Goal: Book appointment/travel/reservation

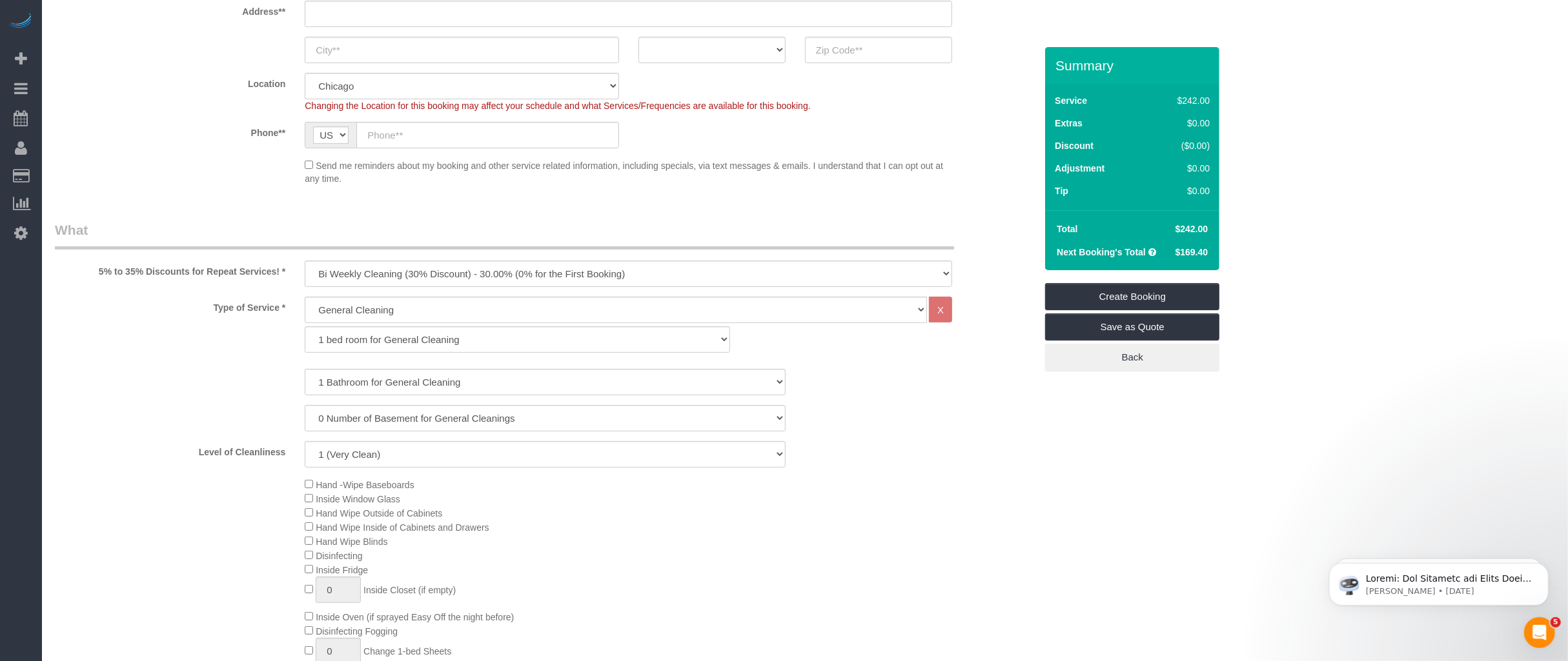
scroll to position [279, 0]
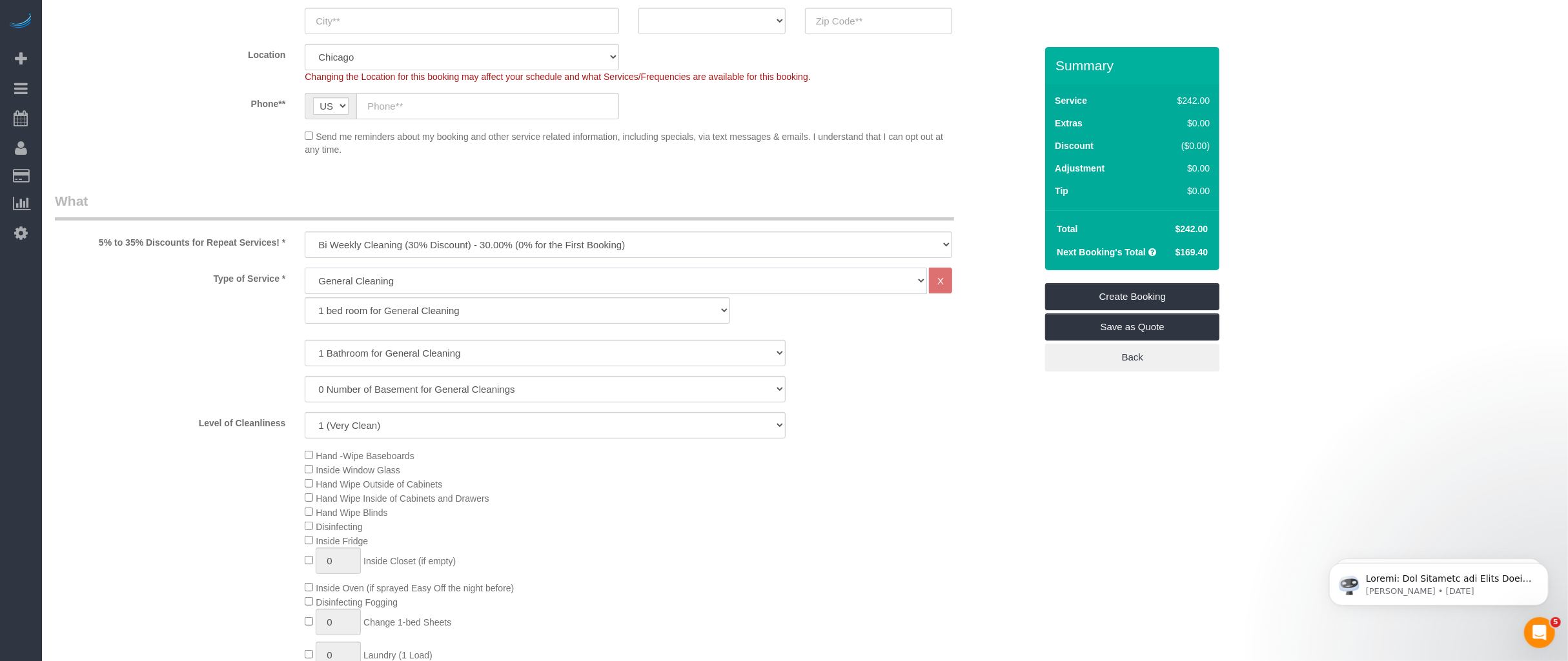
click at [333, 282] on select "General Cleaning Deep Cleaning Move-in / Move-out Cleaning COUNTS Cleaning" at bounding box center [616, 281] width 623 height 26
select select "513"
click at [305, 268] on select "General Cleaning Deep Cleaning Move-in / Move-out Cleaning COUNTS Cleaning" at bounding box center [616, 281] width 623 height 26
click at [449, 309] on select "1 bed room for Deep Cleaning 2 bed room for Deep Cleaning 3 bed room for Deep C…" at bounding box center [518, 311] width 426 height 26
select select "294"
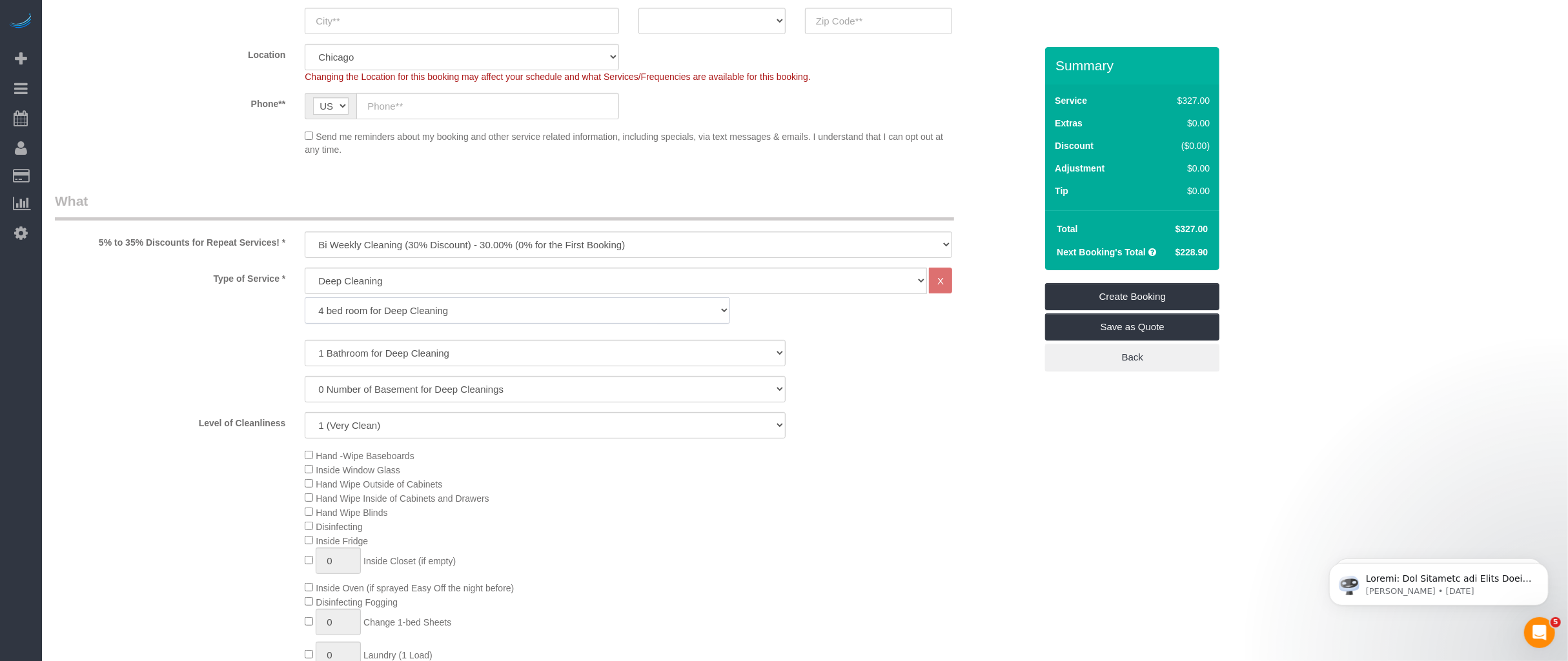
click at [305, 298] on select "1 bed room for Deep Cleaning 2 bed room for Deep Cleaning 3 bed room for Deep C…" at bounding box center [518, 311] width 426 height 26
click at [365, 350] on select "1 Bathroom for Deep Cleaning 2 Bathroom for Deep Cleanings 3 Bathroom for Deep …" at bounding box center [546, 353] width 481 height 26
select select "4"
click at [305, 340] on select "1 Bathroom for Deep Cleaning 2 Bathroom for Deep Cleanings 3 Bathroom for Deep …" at bounding box center [546, 353] width 481 height 26
click at [341, 428] on select "1 (Very Clean) 2 3 4 5 (Average Condition) 6 7 8 9 10 (Extremely Dirty)" at bounding box center [546, 425] width 481 height 26
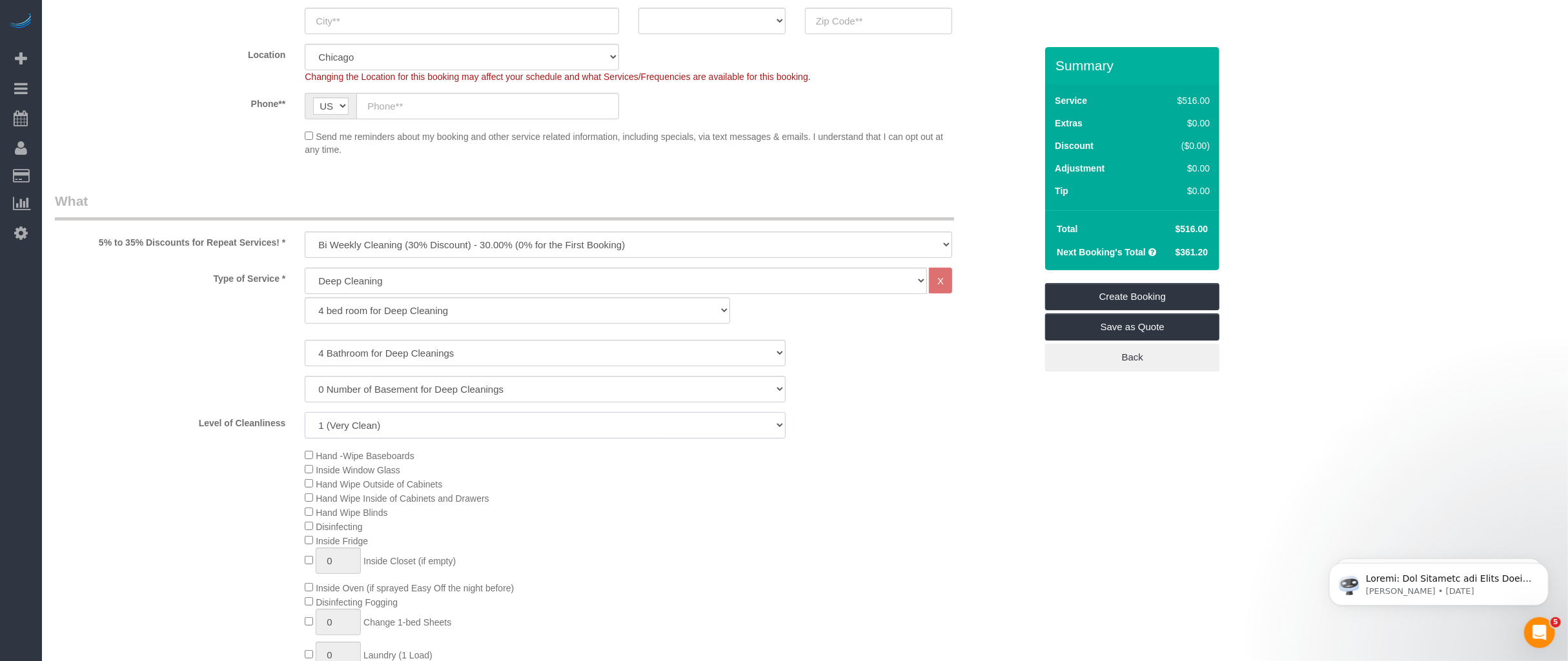
select select "5"
click at [305, 412] on select "1 (Very Clean) 2 3 4 5 (Average Condition) 6 7 8 9 10 (Extremely Dirty)" at bounding box center [546, 425] width 481 height 26
click at [335, 272] on select "General Cleaning Deep Cleaning Move-in / Move-out Cleaning COUNTS Cleaning" at bounding box center [616, 281] width 623 height 26
select select "512"
click at [305, 268] on select "General Cleaning Deep Cleaning Move-in / Move-out Cleaning COUNTS Cleaning" at bounding box center [616, 281] width 623 height 26
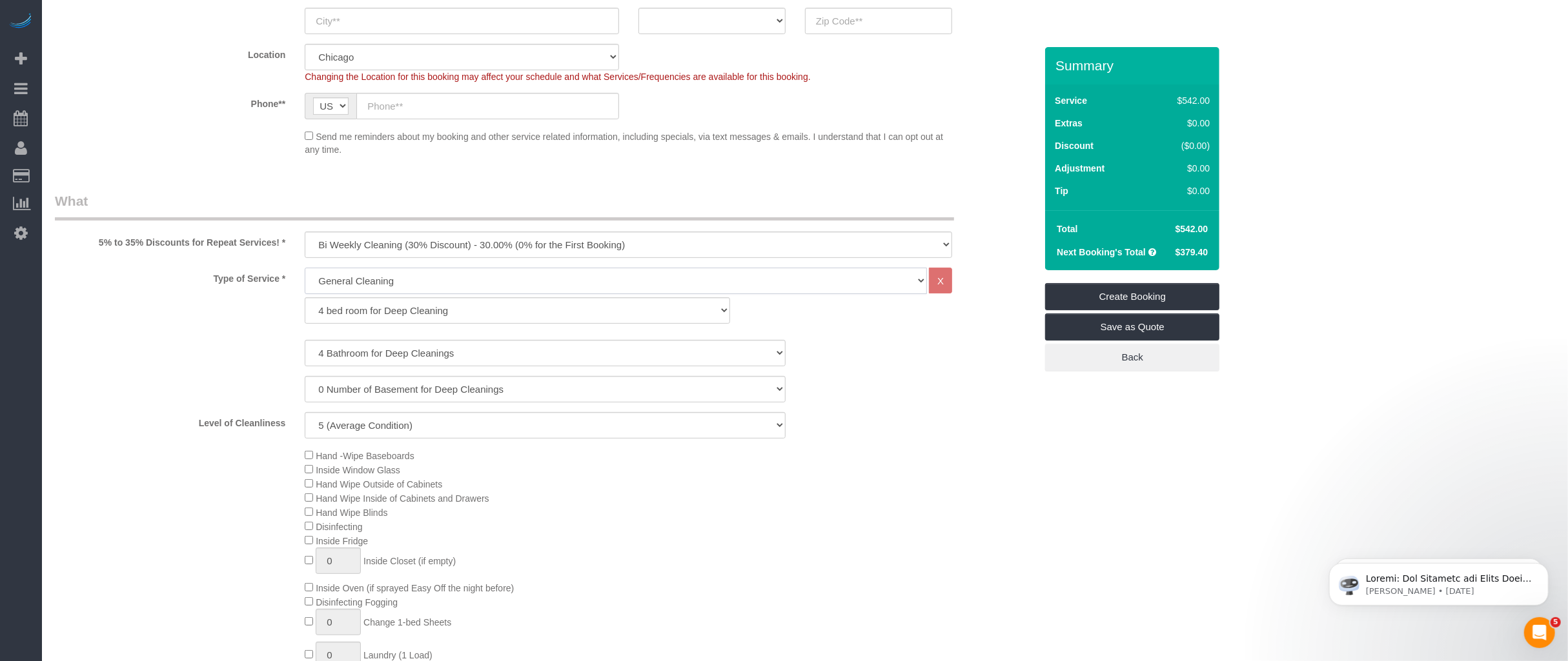
select select "286"
select select "5"
click at [348, 309] on select "1 bed room for General Cleaning 2 bed room for General Cleaning 3 bed room for …" at bounding box center [518, 311] width 426 height 26
select select "289"
click at [305, 298] on select "1 bed room for General Cleaning 2 bed room for General Cleaning 3 bed room for …" at bounding box center [518, 311] width 426 height 26
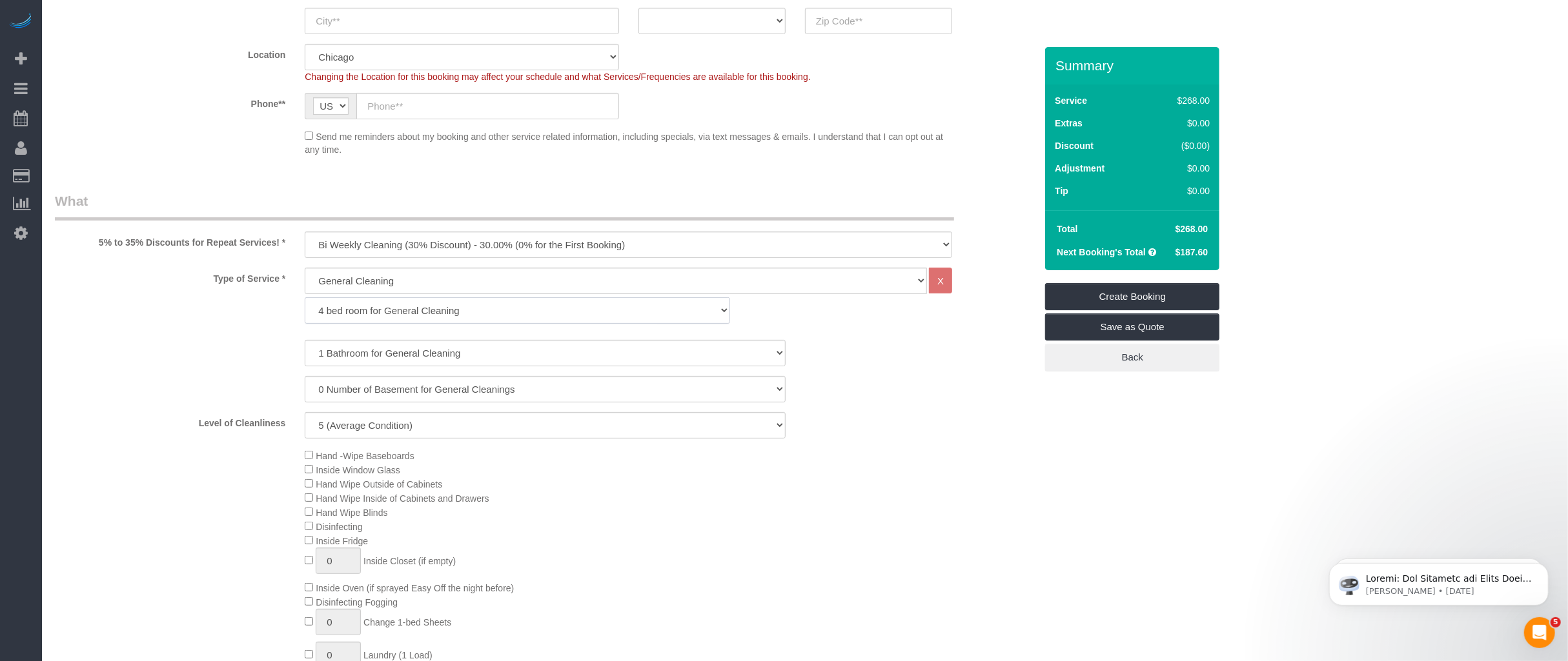
select select "5"
click at [341, 352] on select "1 Bathroom for General Cleaning 2 Bathroom for General Cleanings 3 Bathroom for…" at bounding box center [546, 353] width 481 height 26
select select "4"
click at [305, 340] on select "1 Bathroom for General Cleaning 2 Bathroom for General Cleanings 3 Bathroom for…" at bounding box center [546, 353] width 481 height 26
click at [352, 307] on select "1 bed room for General Cleaning 2 bed room for General Cleaning 3 bed room for …" at bounding box center [518, 311] width 426 height 26
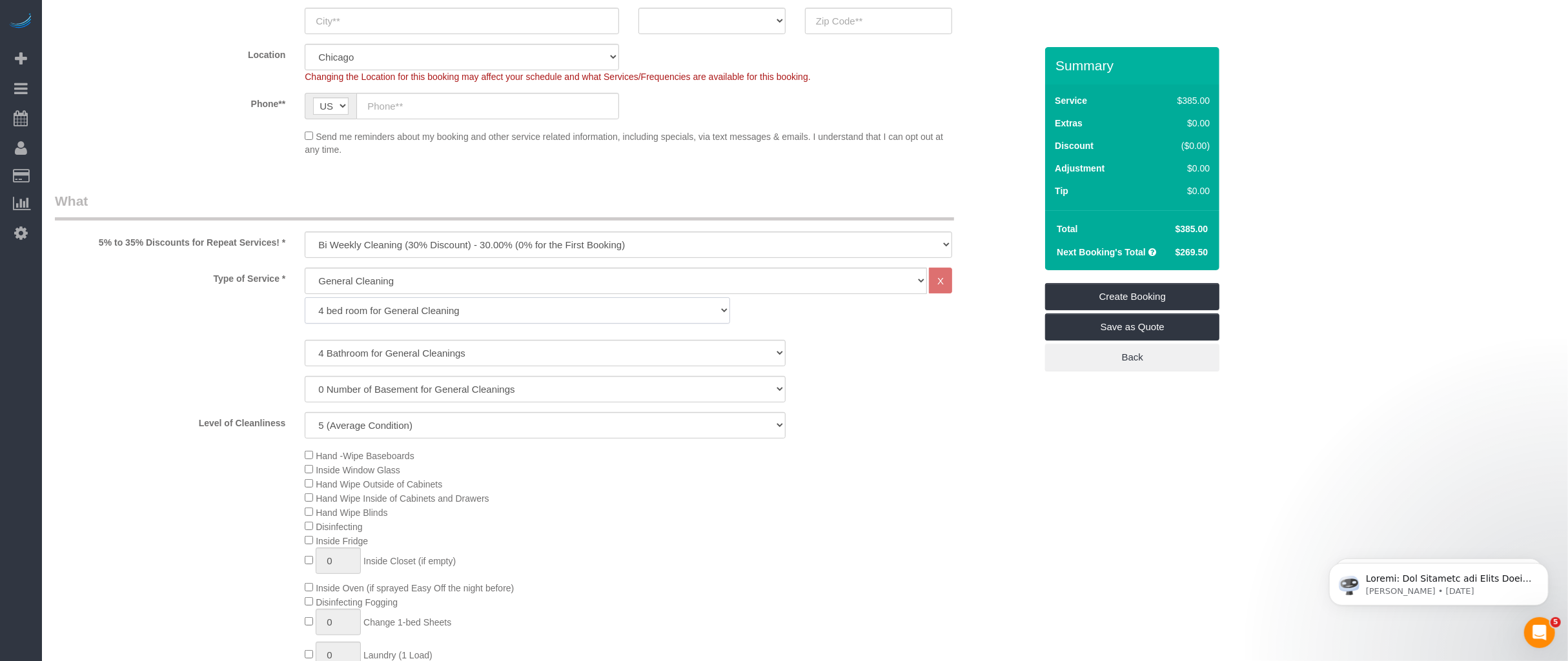
select select "288"
click at [305, 298] on select "1 bed room for General Cleaning 2 bed room for General Cleaning 3 bed room for …" at bounding box center [518, 311] width 426 height 26
select select "4"
select select "5"
click at [350, 352] on select "1 Bathroom for General Cleaning 2 Bathroom for General Cleanings 3 Bathroom for…" at bounding box center [546, 353] width 481 height 26
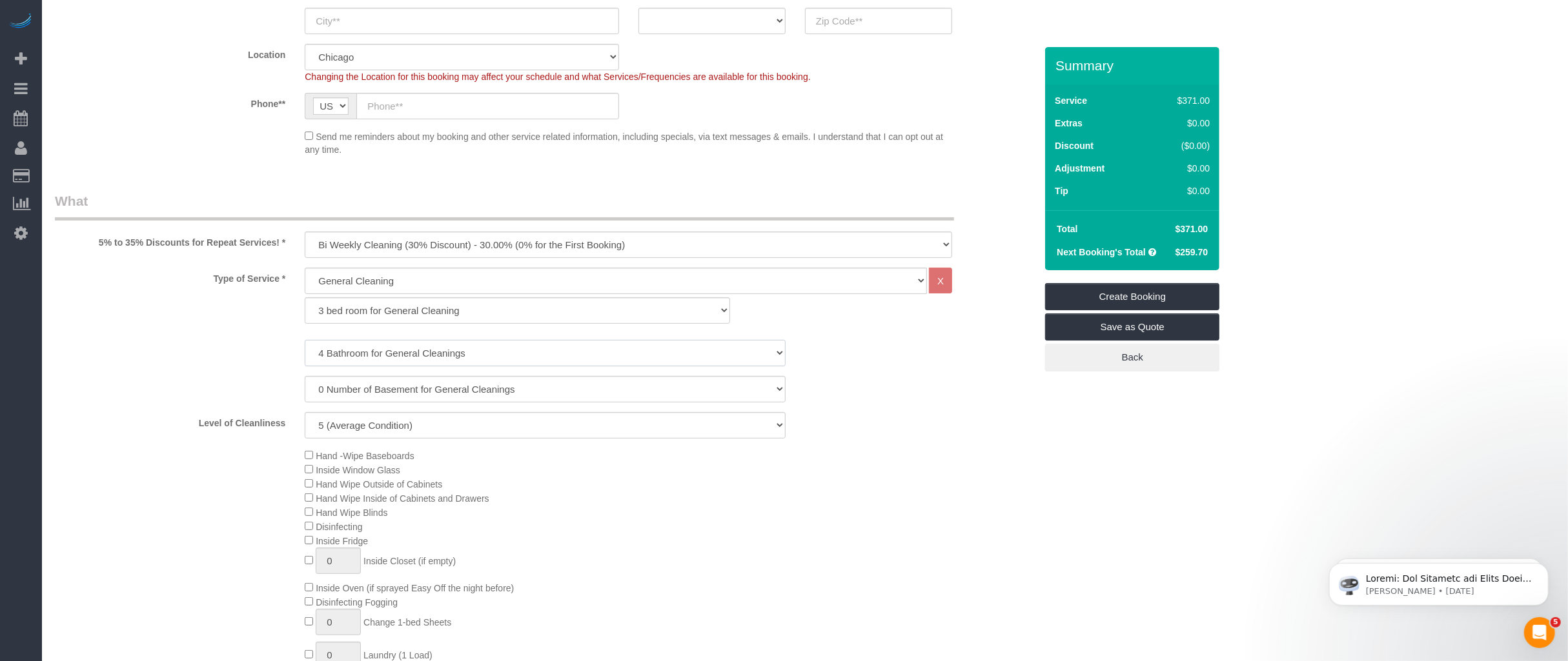
select select "2"
click at [305, 340] on select "1 Bathroom for General Cleaning 2 Bathroom for General Cleanings 3 Bathroom for…" at bounding box center [546, 353] width 481 height 26
